Goal: Information Seeking & Learning: Learn about a topic

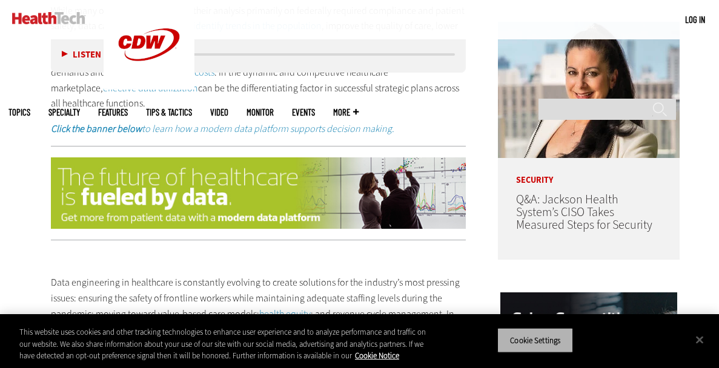
click at [537, 342] on button "Cookie Settings" at bounding box center [535, 340] width 76 height 25
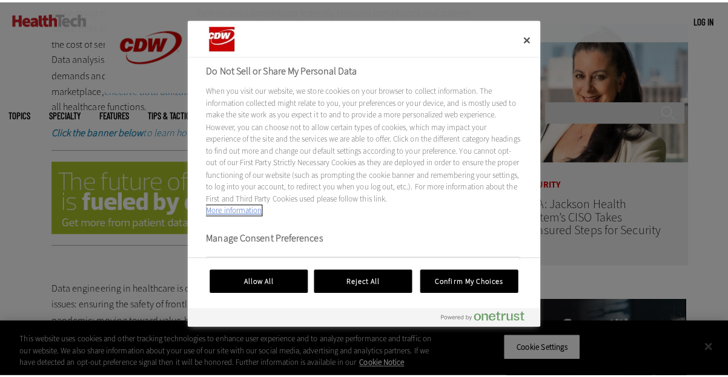
scroll to position [886, 0]
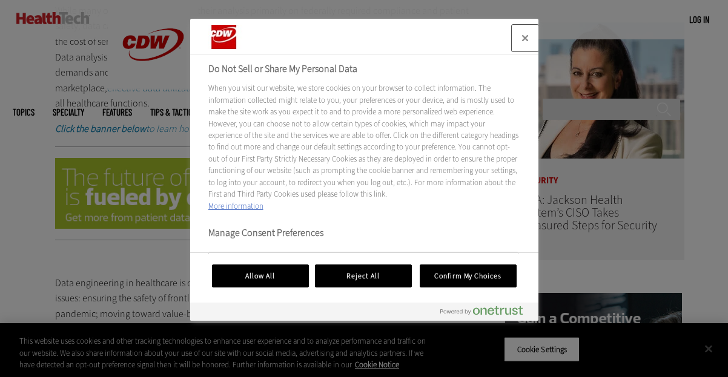
click at [524, 39] on button "Close" at bounding box center [525, 38] width 27 height 27
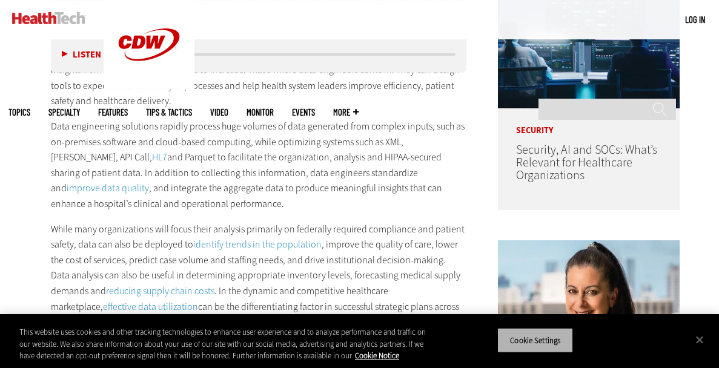
scroll to position [399, 0]
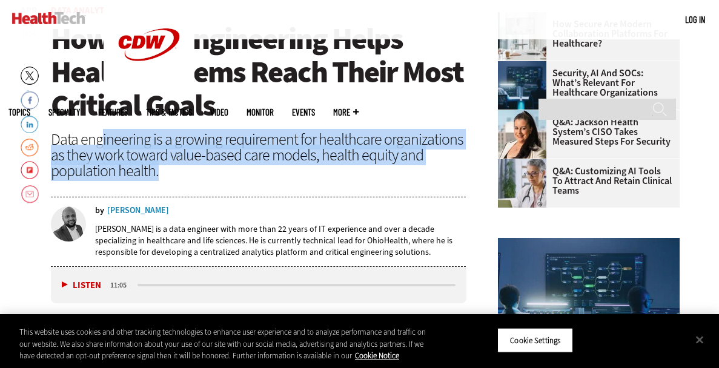
drag, startPoint x: 100, startPoint y: 145, endPoint x: 161, endPoint y: 173, distance: 67.2
click at [161, 173] on div "Data engineering is a growing requirement for healthcare organizations as they …" at bounding box center [258, 154] width 415 height 47
drag, startPoint x: 191, startPoint y: 168, endPoint x: 55, endPoint y: 140, distance: 139.1
click at [55, 140] on div "Data engineering is a growing requirement for healthcare organizations as they …" at bounding box center [258, 154] width 415 height 47
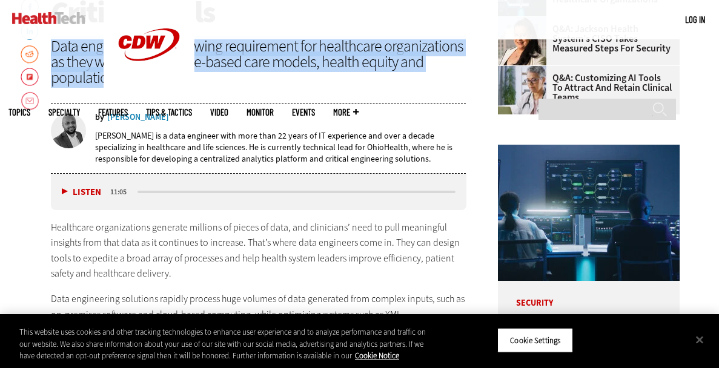
scroll to position [641, 0]
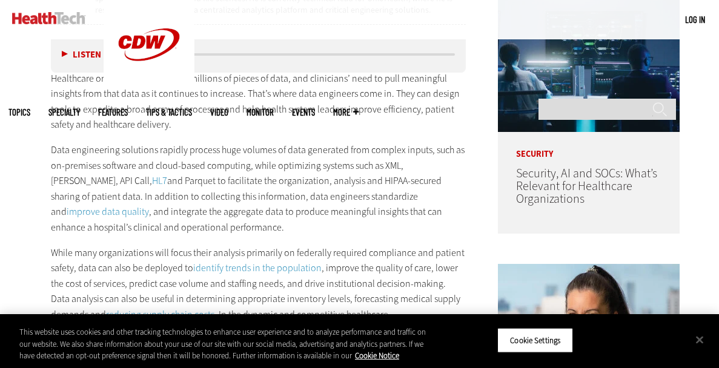
drag, startPoint x: 58, startPoint y: 153, endPoint x: 98, endPoint y: 153, distance: 40.0
click at [117, 153] on p "Data engineering solutions rapidly process huge volumes of data generated from …" at bounding box center [258, 188] width 415 height 93
click at [98, 153] on p "Data engineering solutions rapidly process huge volumes of data generated from …" at bounding box center [258, 188] width 415 height 93
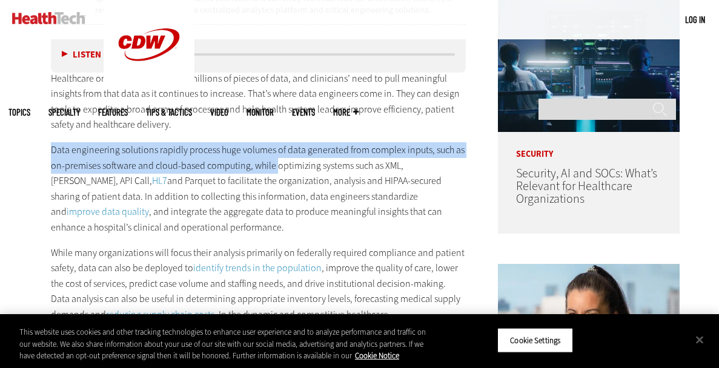
drag, startPoint x: 47, startPoint y: 151, endPoint x: 276, endPoint y: 163, distance: 229.2
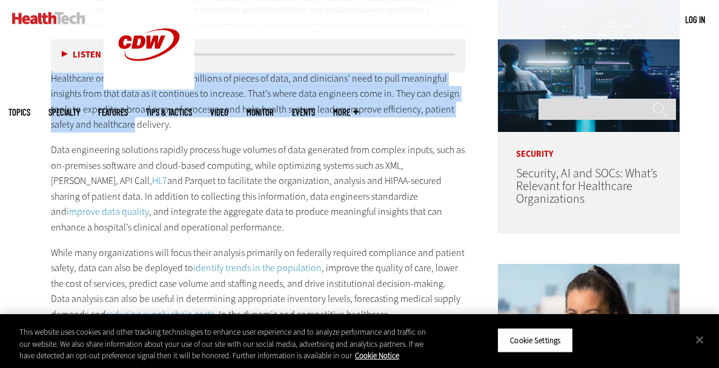
drag, startPoint x: 53, startPoint y: 79, endPoint x: 134, endPoint y: 125, distance: 93.1
click at [134, 125] on p "Healthcare organizations generate millions of pieces of data, and clinicians’ n…" at bounding box center [258, 102] width 415 height 62
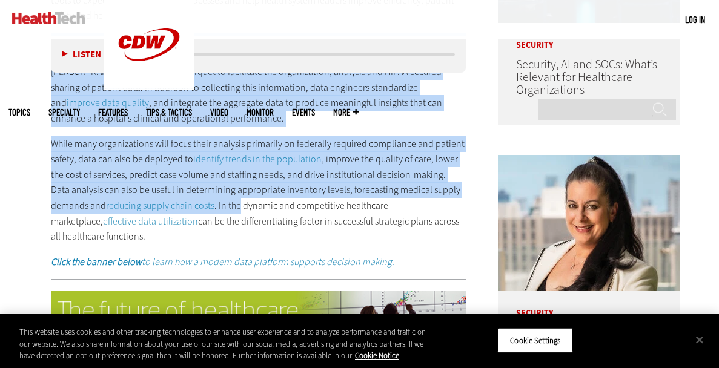
scroll to position [762, 0]
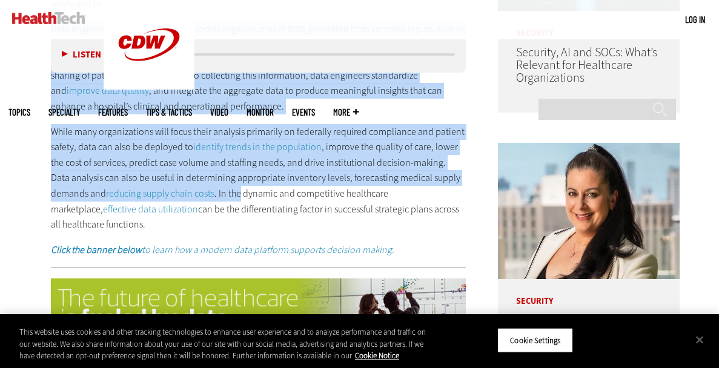
drag, startPoint x: 50, startPoint y: 146, endPoint x: 247, endPoint y: 222, distance: 211.1
click at [247, 222] on div "Healthcare organizations generate millions of pieces of data, and clinicians’ n…" at bounding box center [258, 104] width 415 height 308
copy div "Data engineering solutions rapidly process huge volumes of data generated from …"
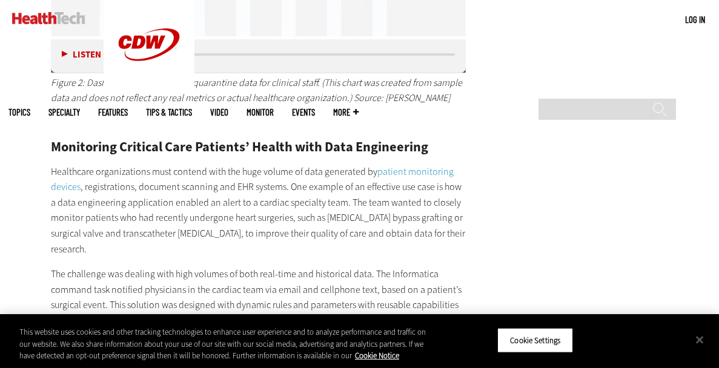
scroll to position [3124, 0]
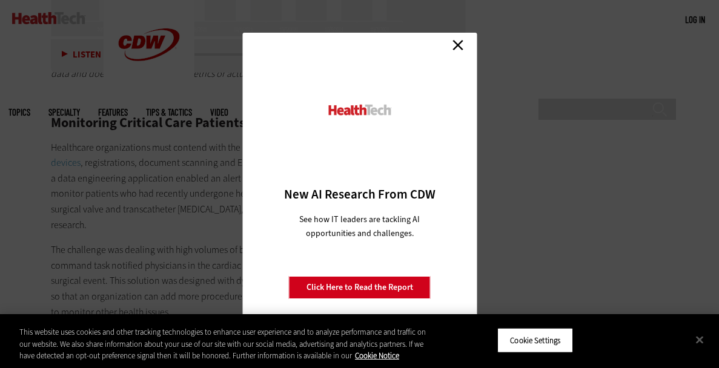
click at [460, 44] on link "Close" at bounding box center [458, 45] width 18 height 18
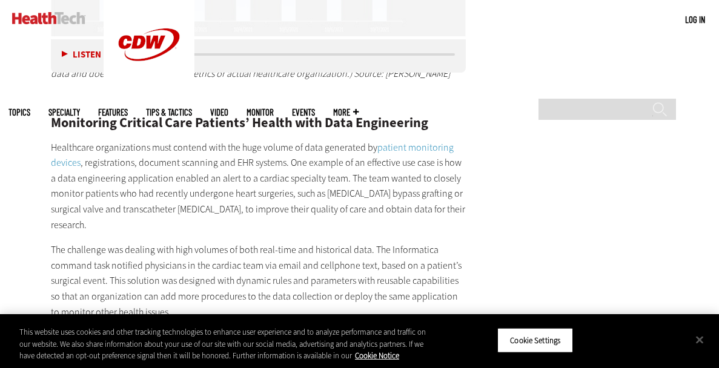
click at [244, 162] on p "Healthcare organizations must contend with the huge volume of data generated by…" at bounding box center [258, 186] width 415 height 93
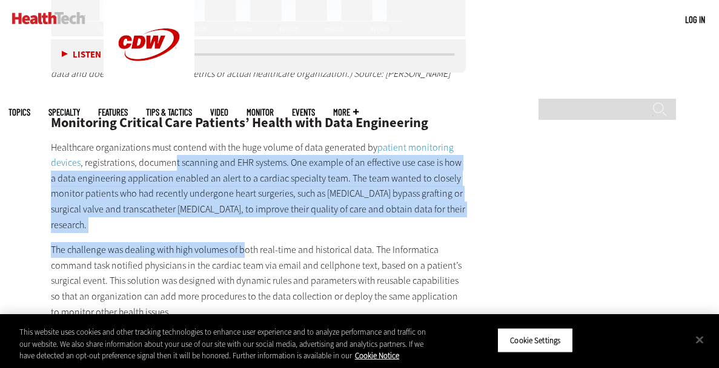
drag, startPoint x: 173, startPoint y: 127, endPoint x: 245, endPoint y: 206, distance: 106.3
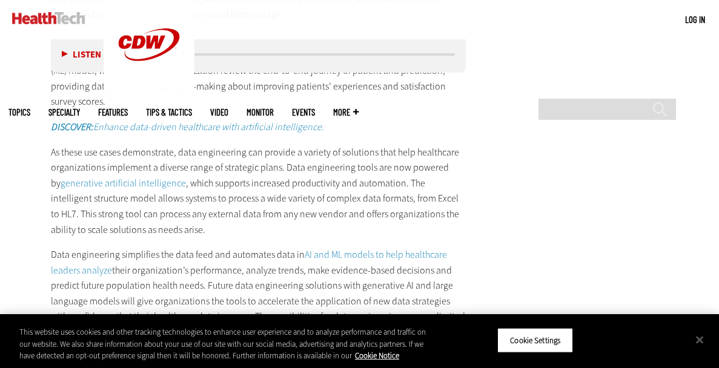
scroll to position [3609, 0]
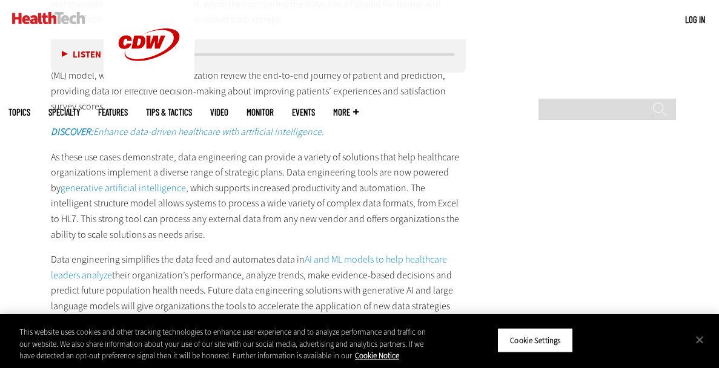
drag, startPoint x: 50, startPoint y: 117, endPoint x: 155, endPoint y: 291, distance: 203.0
copy div "As these use cases demonstrate, data engineering can provide a variety of solut…"
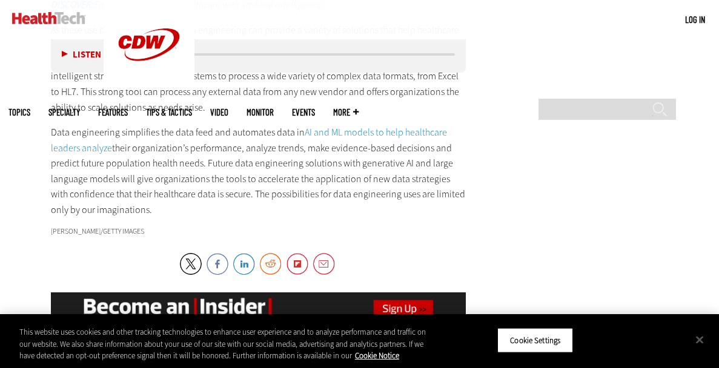
scroll to position [3911, 0]
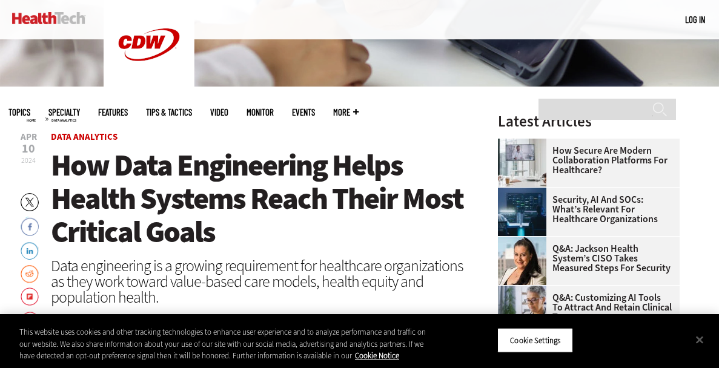
scroll to position [277, 0]
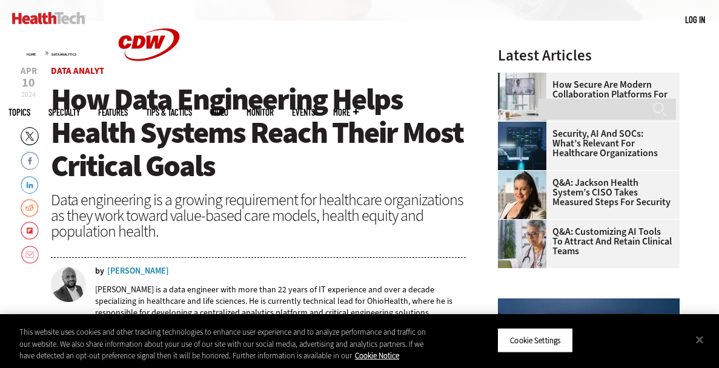
click at [151, 216] on div "Data engineering is a growing requirement for healthcare organizations as they …" at bounding box center [258, 215] width 415 height 47
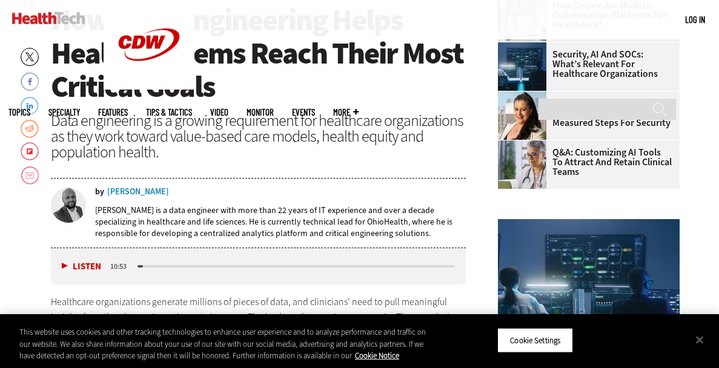
scroll to position [424, 0]
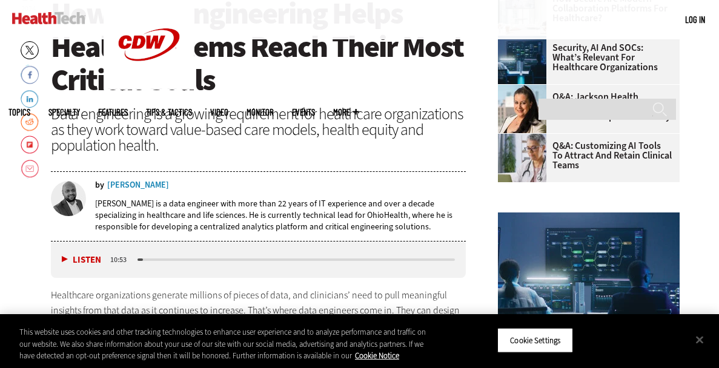
click at [67, 262] on button "Listen" at bounding box center [81, 260] width 39 height 9
click at [64, 260] on button "Pause" at bounding box center [81, 259] width 38 height 9
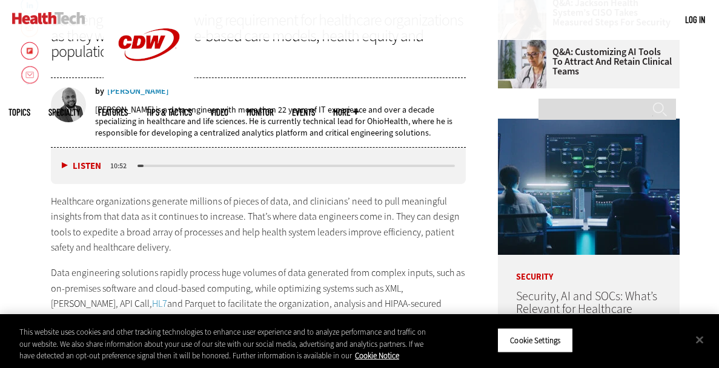
scroll to position [545, 0]
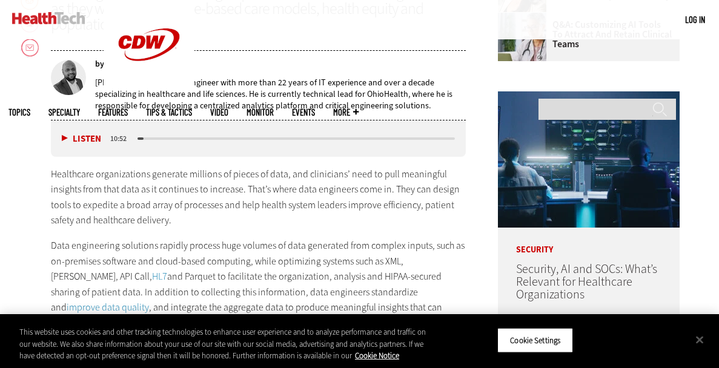
click at [207, 205] on p "Healthcare organizations generate millions of pieces of data, and clinicians’ n…" at bounding box center [258, 198] width 415 height 62
click at [226, 234] on div "Healthcare organizations generate millions of pieces of data, and clinicians’ n…" at bounding box center [258, 321] width 415 height 308
click at [700, 338] on button "Close" at bounding box center [699, 339] width 27 height 27
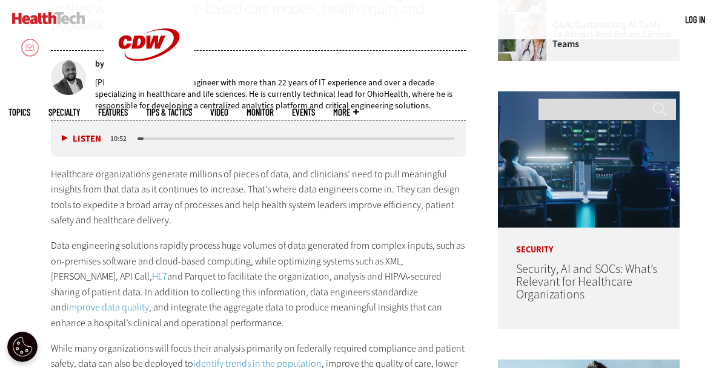
click at [246, 222] on p "Healthcare organizations generate millions of pieces of data, and clinicians’ n…" at bounding box center [258, 198] width 415 height 62
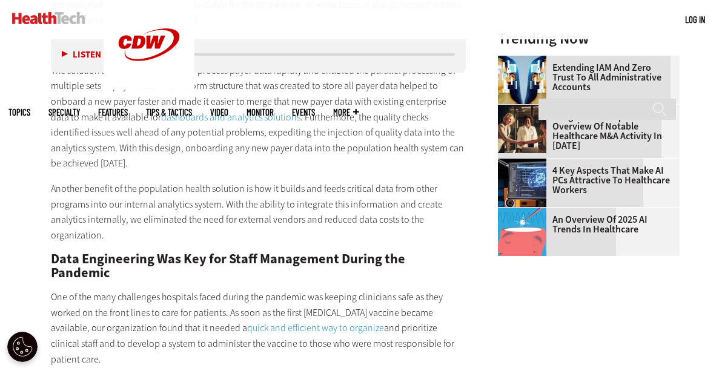
scroll to position [1878, 0]
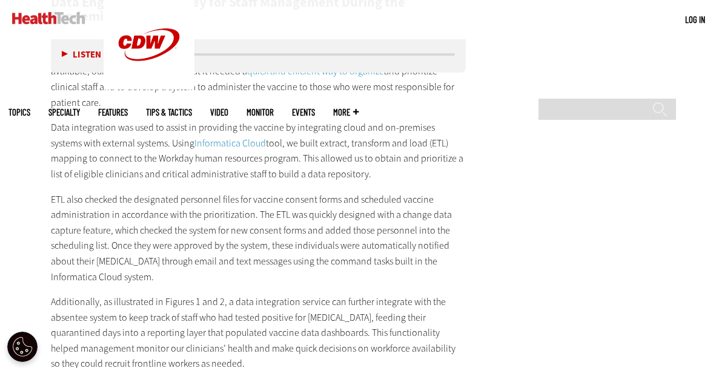
click at [211, 244] on p "ETL also checked the designated personnel files for vaccine consent forms and s…" at bounding box center [258, 238] width 415 height 93
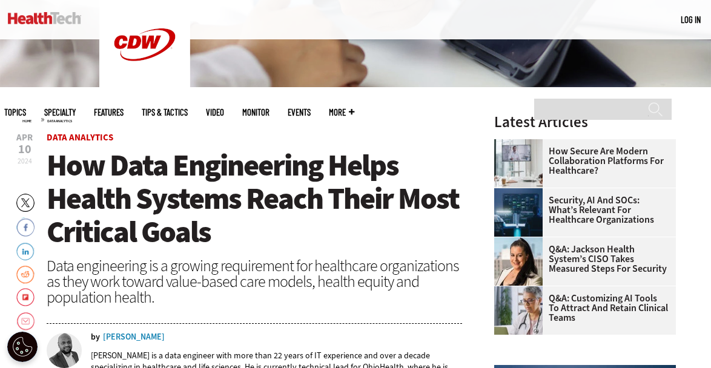
scroll to position [566, 0]
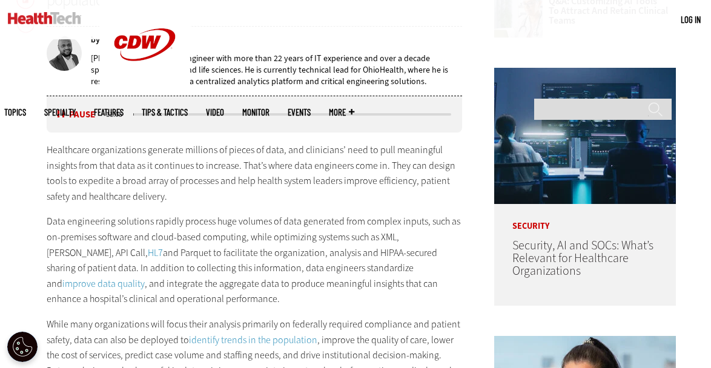
click at [278, 228] on p "Data engineering solutions rapidly process huge volumes of data generated from …" at bounding box center [254, 260] width 415 height 93
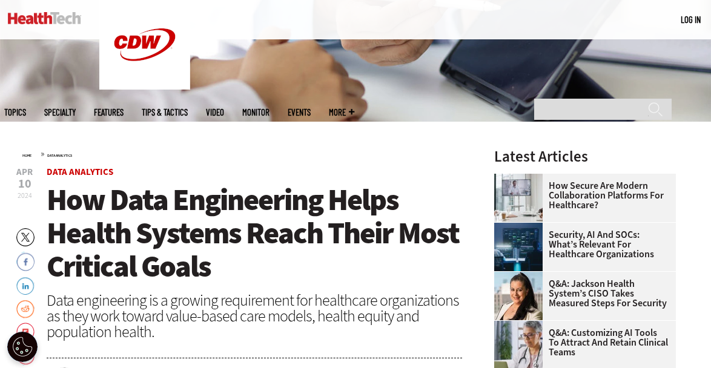
scroll to position [234, 0]
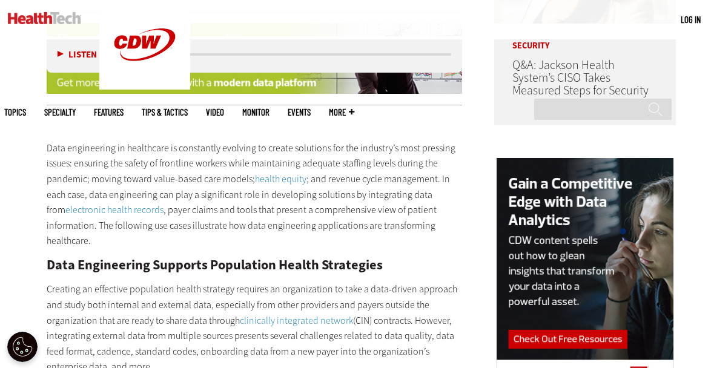
scroll to position [1012, 0]
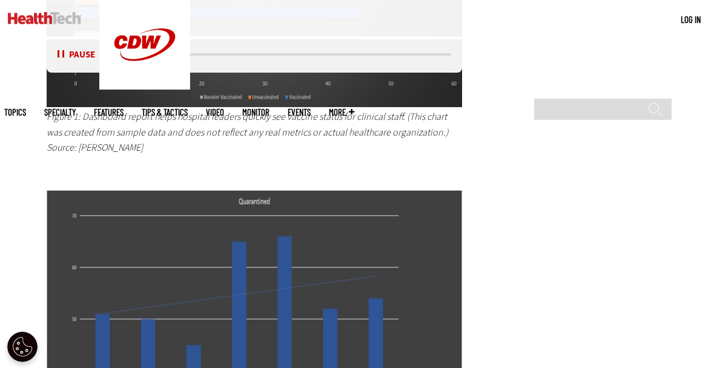
scroll to position [2565, 0]
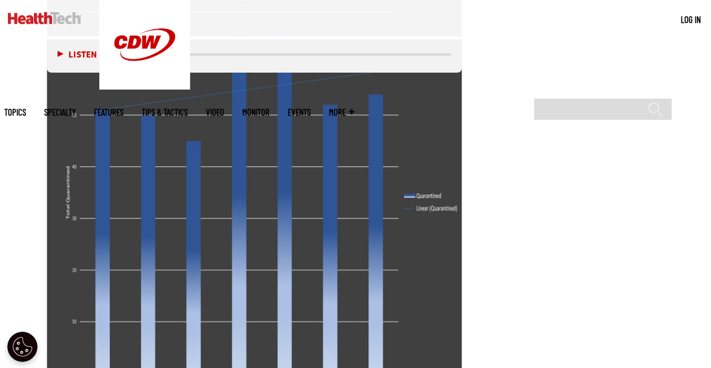
scroll to position [3040, 0]
